Goal: Task Accomplishment & Management: Complete application form

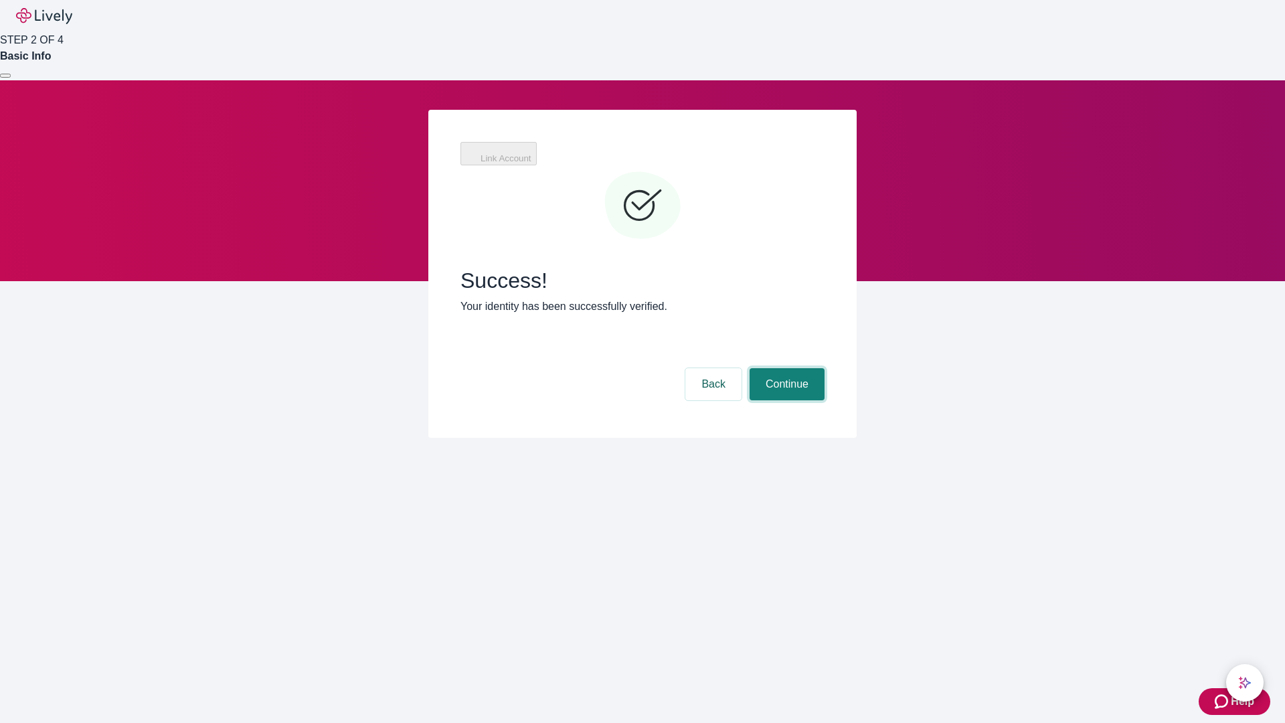
click at [785, 368] on button "Continue" at bounding box center [786, 384] width 75 height 32
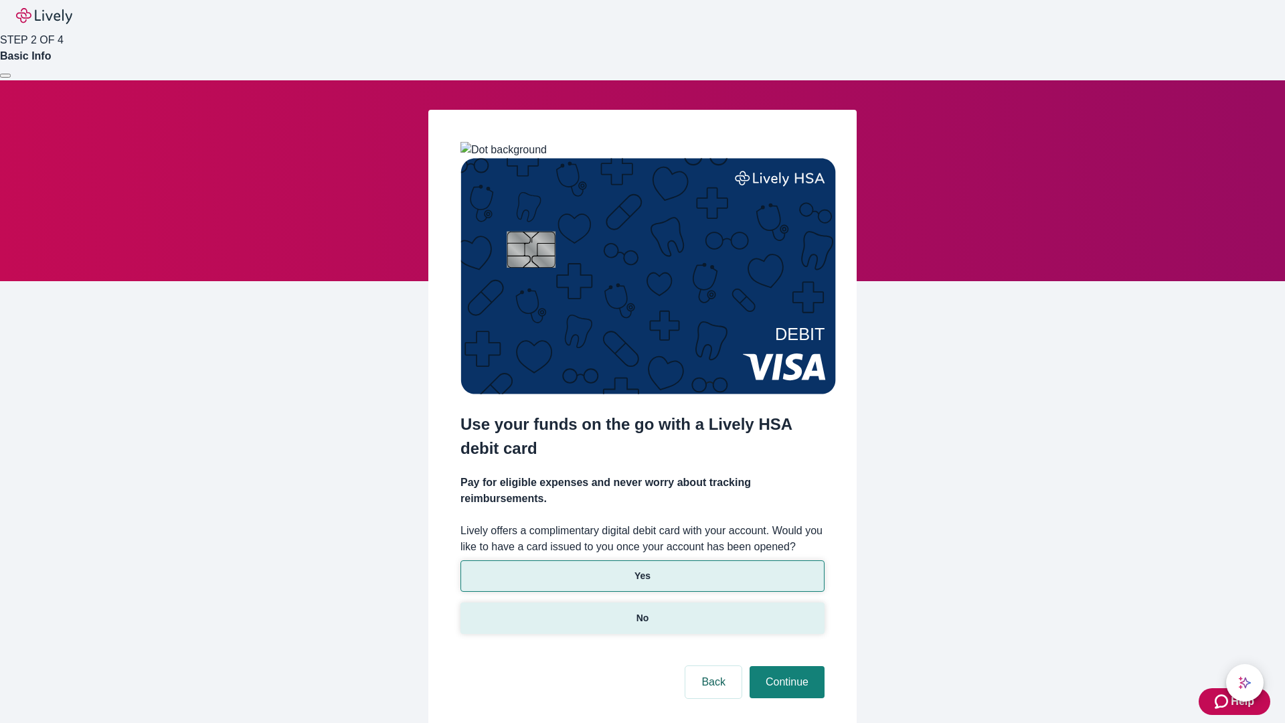
click at [642, 611] on p "No" at bounding box center [642, 618] width 13 height 14
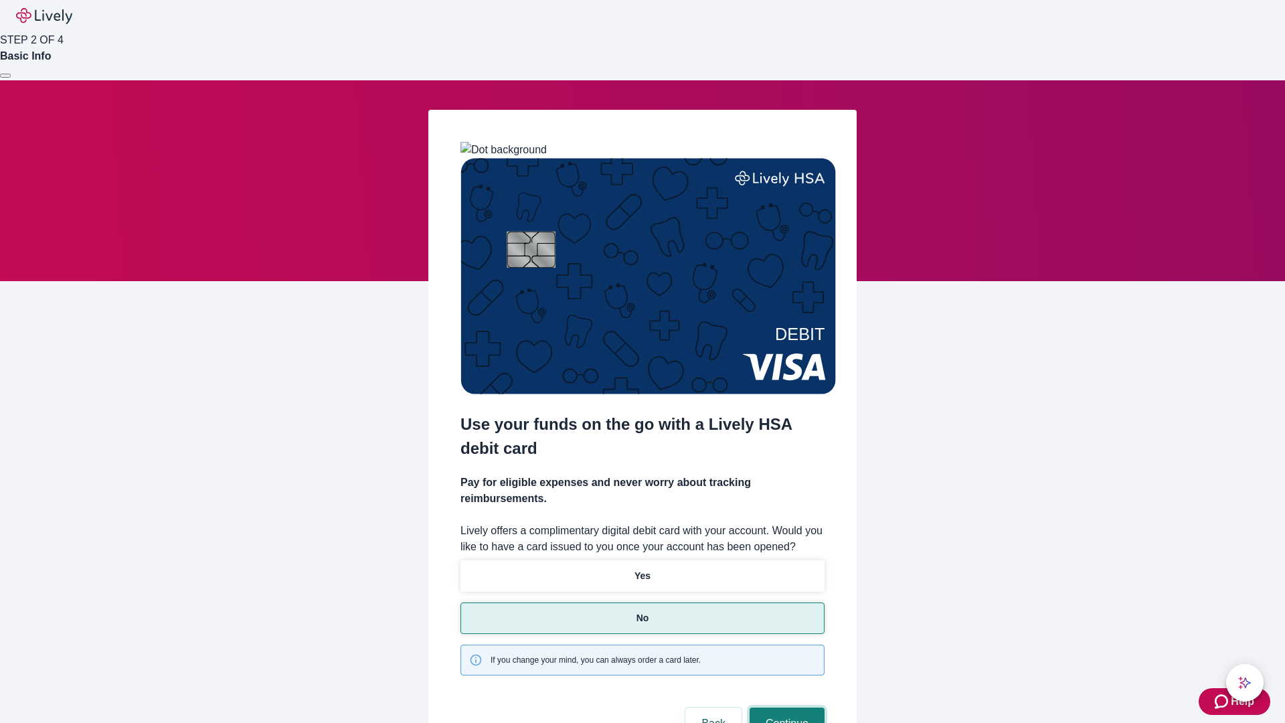
click at [785, 707] on button "Continue" at bounding box center [786, 723] width 75 height 32
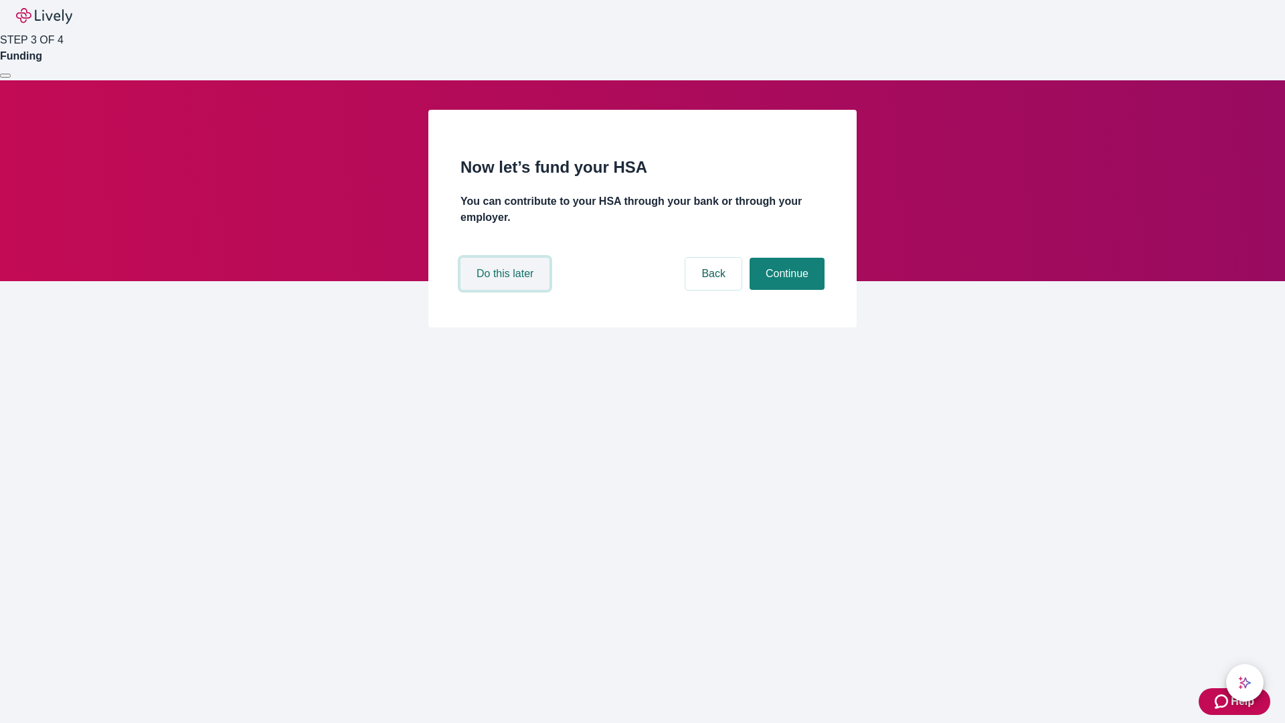
click at [506, 290] on button "Do this later" at bounding box center [504, 274] width 89 height 32
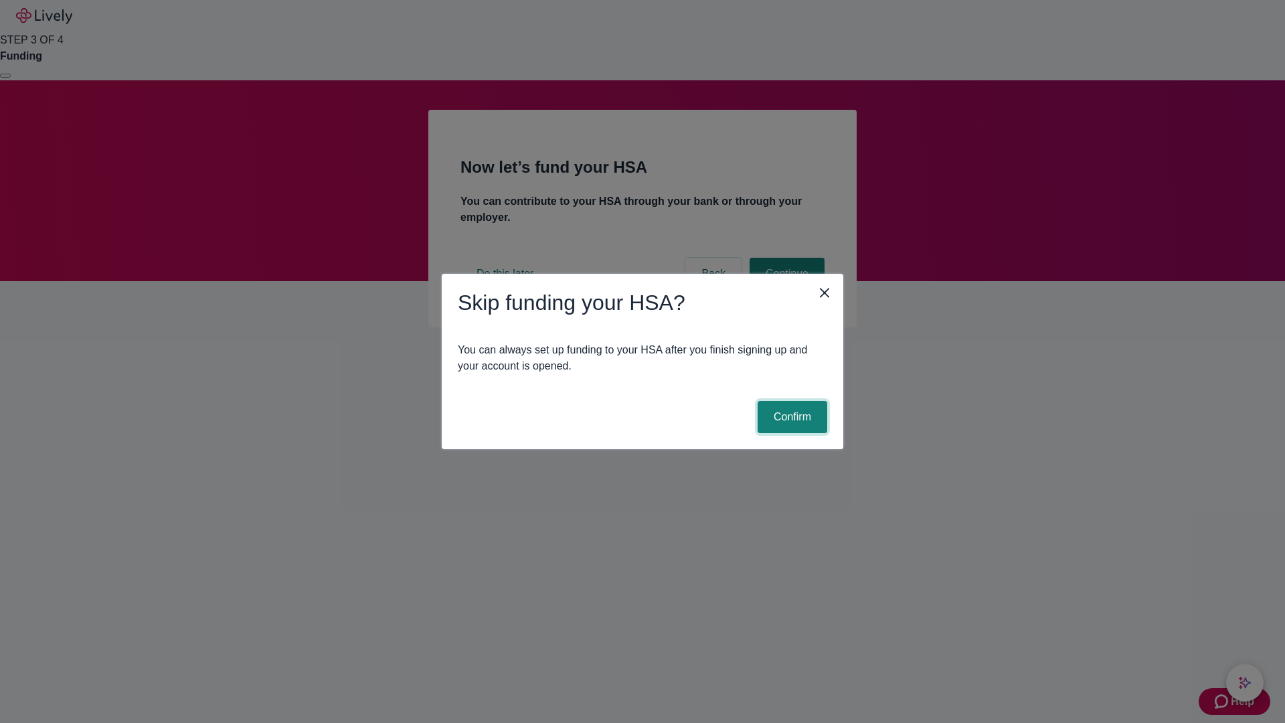
click at [790, 417] on button "Confirm" at bounding box center [792, 417] width 70 height 32
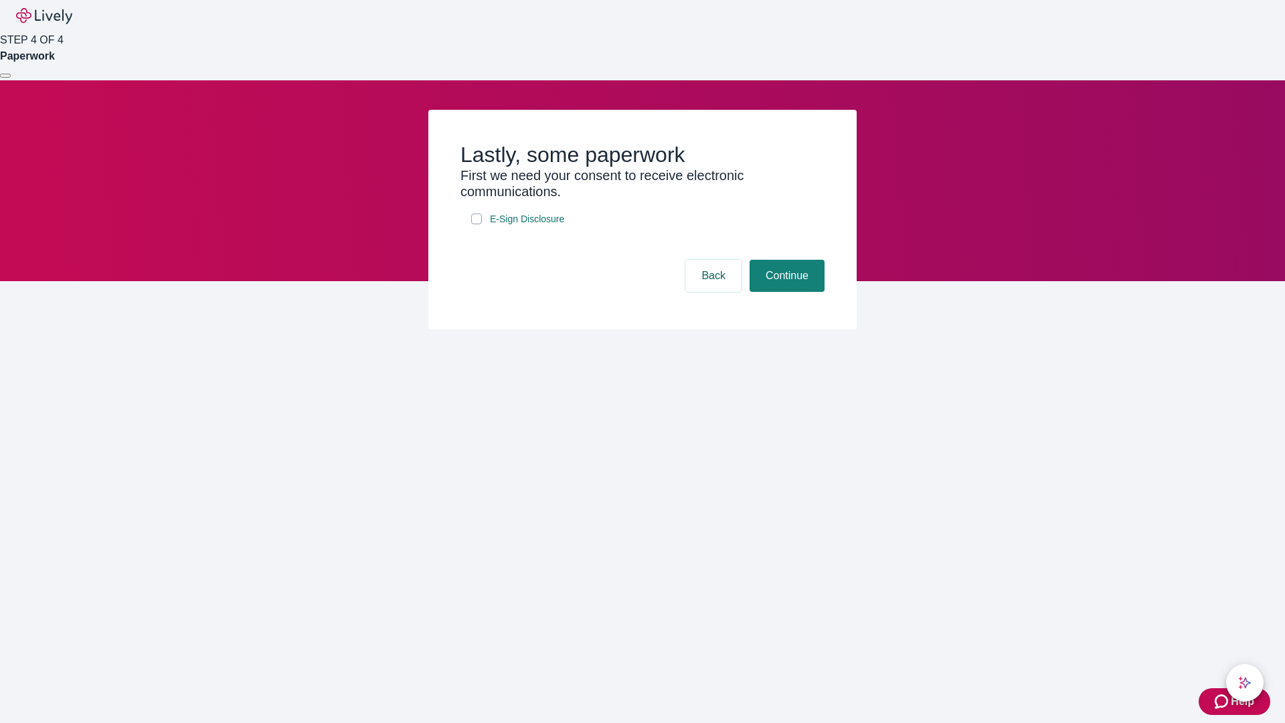
click at [5, 76] on div at bounding box center [5, 76] width 0 height 0
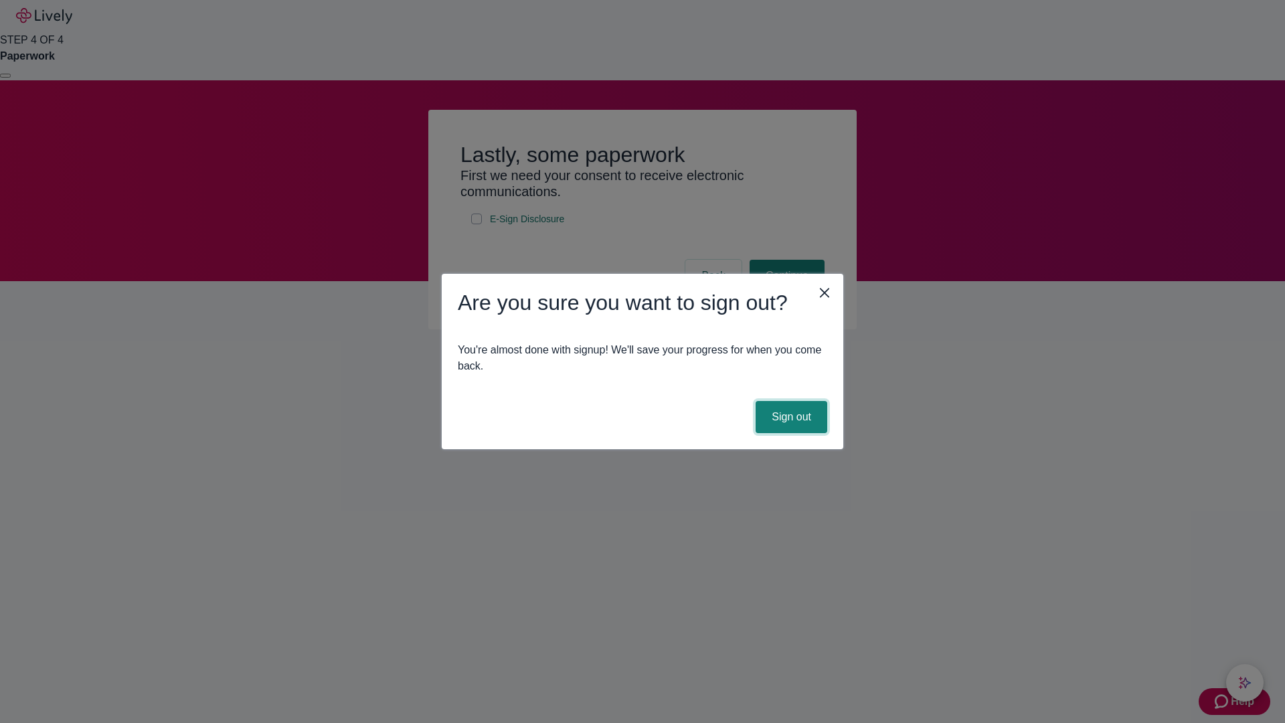
click at [790, 417] on button "Sign out" at bounding box center [791, 417] width 72 height 32
